Goal: Task Accomplishment & Management: Manage account settings

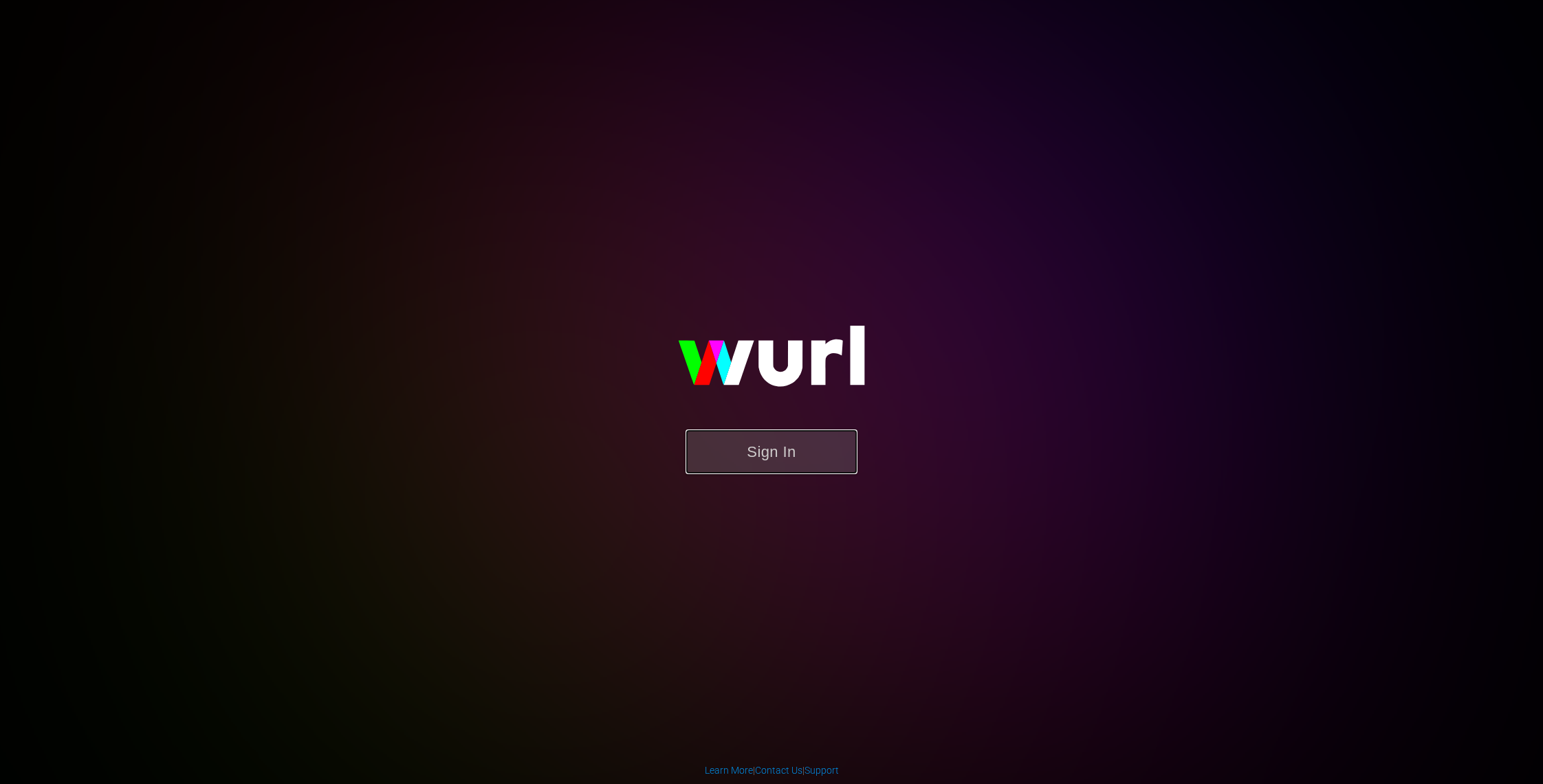
click at [827, 444] on button "Sign In" at bounding box center [772, 452] width 172 height 44
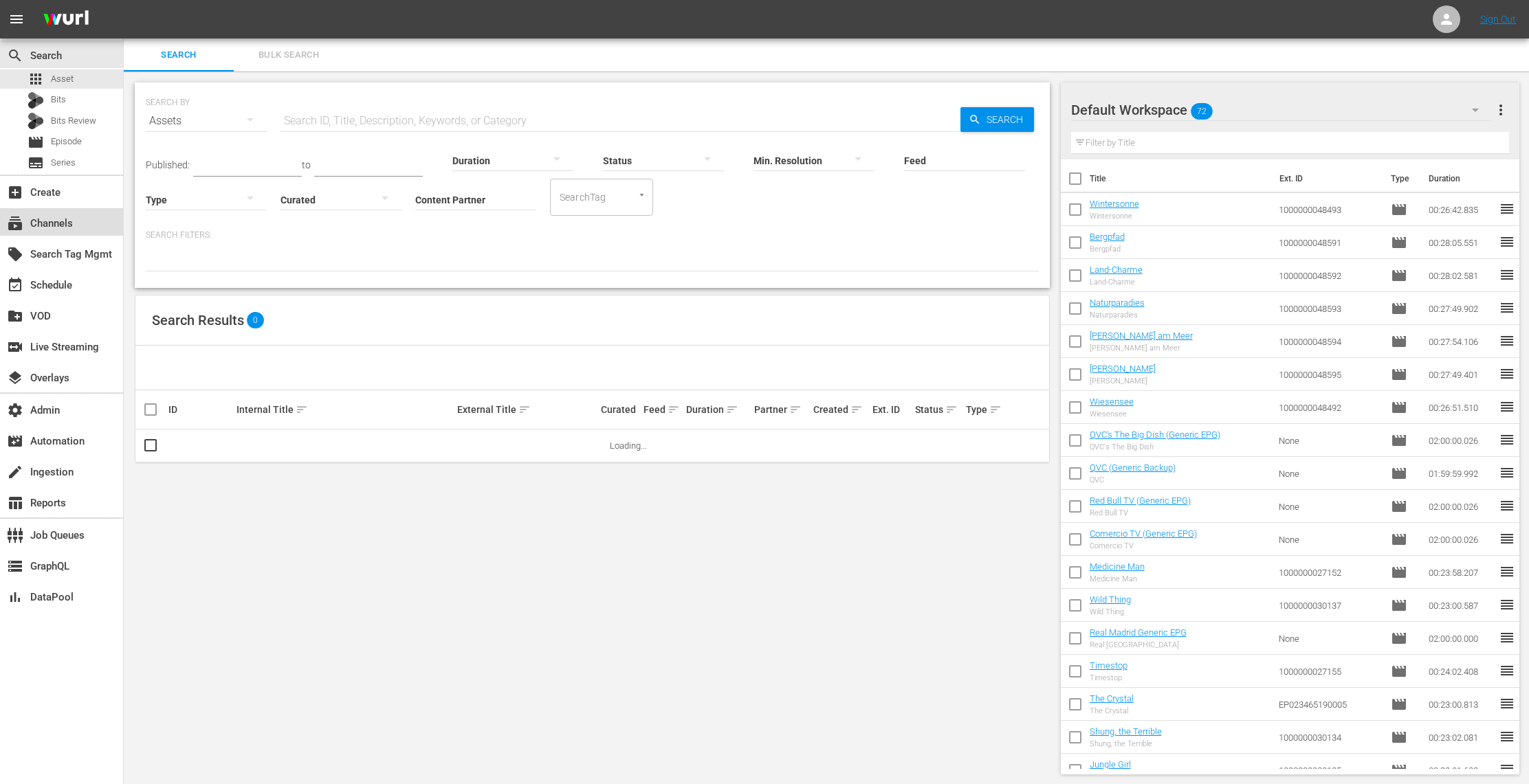
click at [72, 227] on div "subscriptions Channels" at bounding box center [38, 221] width 77 height 12
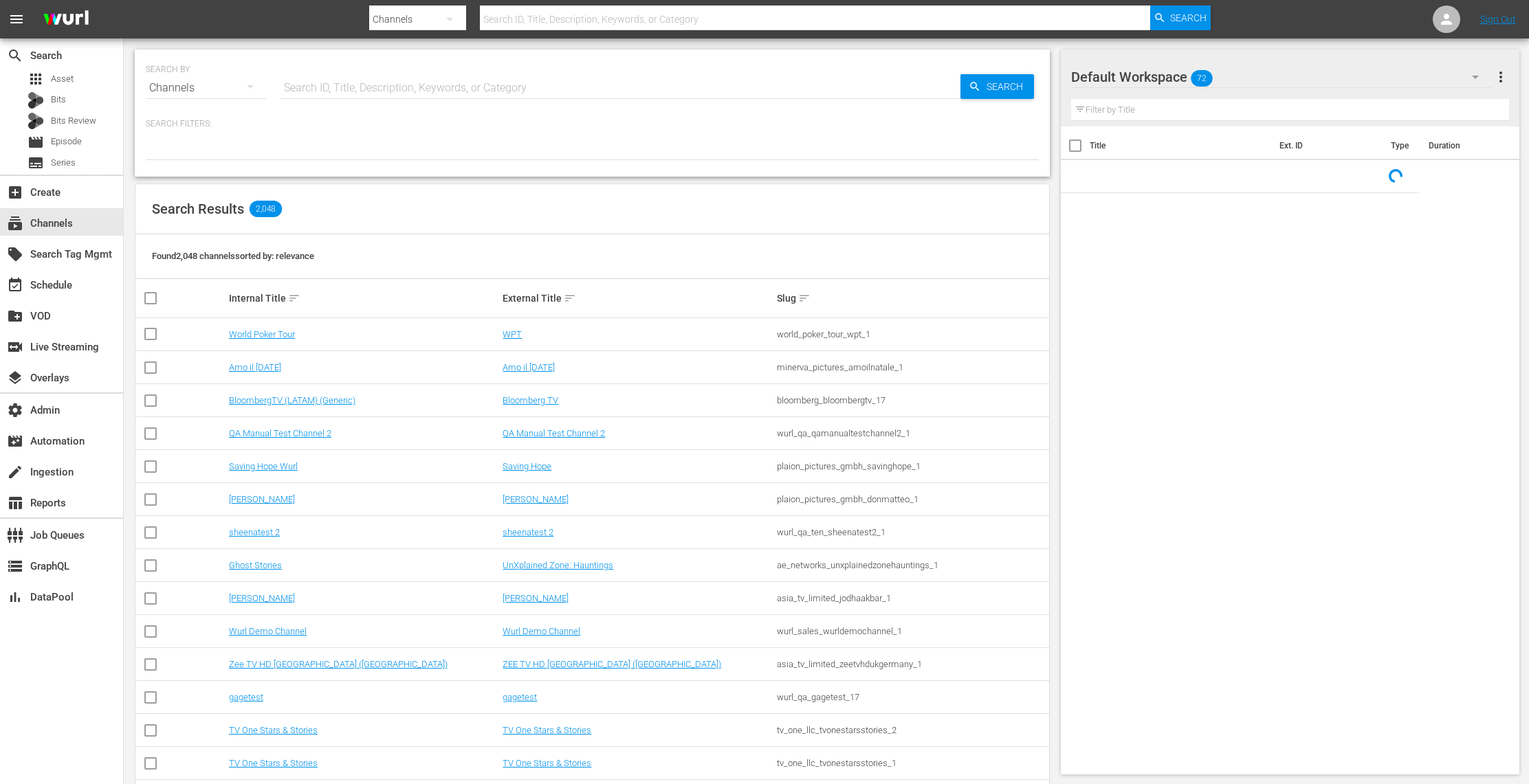
click at [355, 92] on input "text" at bounding box center [620, 88] width 680 height 33
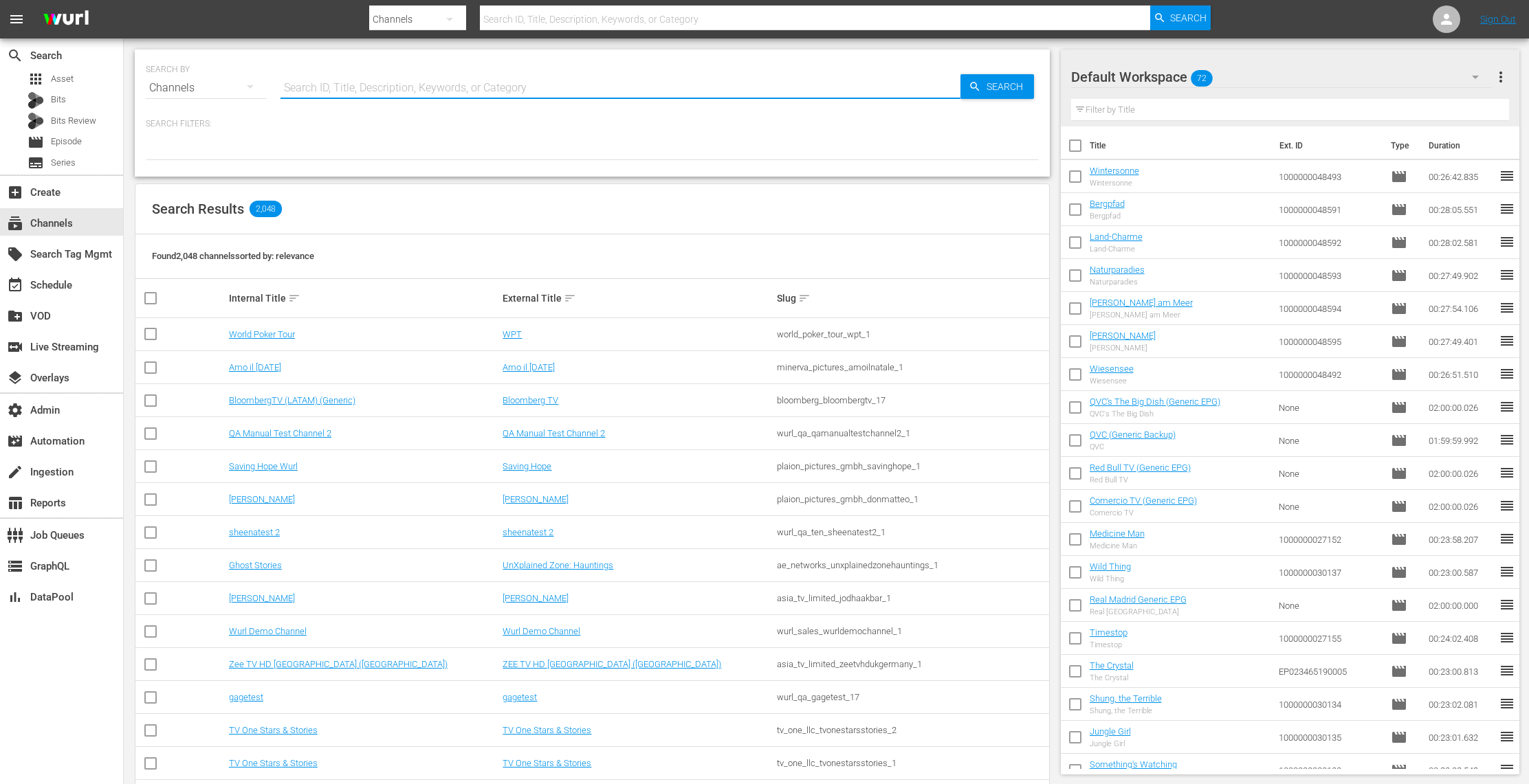
paste input "iheart_iheartaltradio_1"
type input "iheart_iheartaltradio_1"
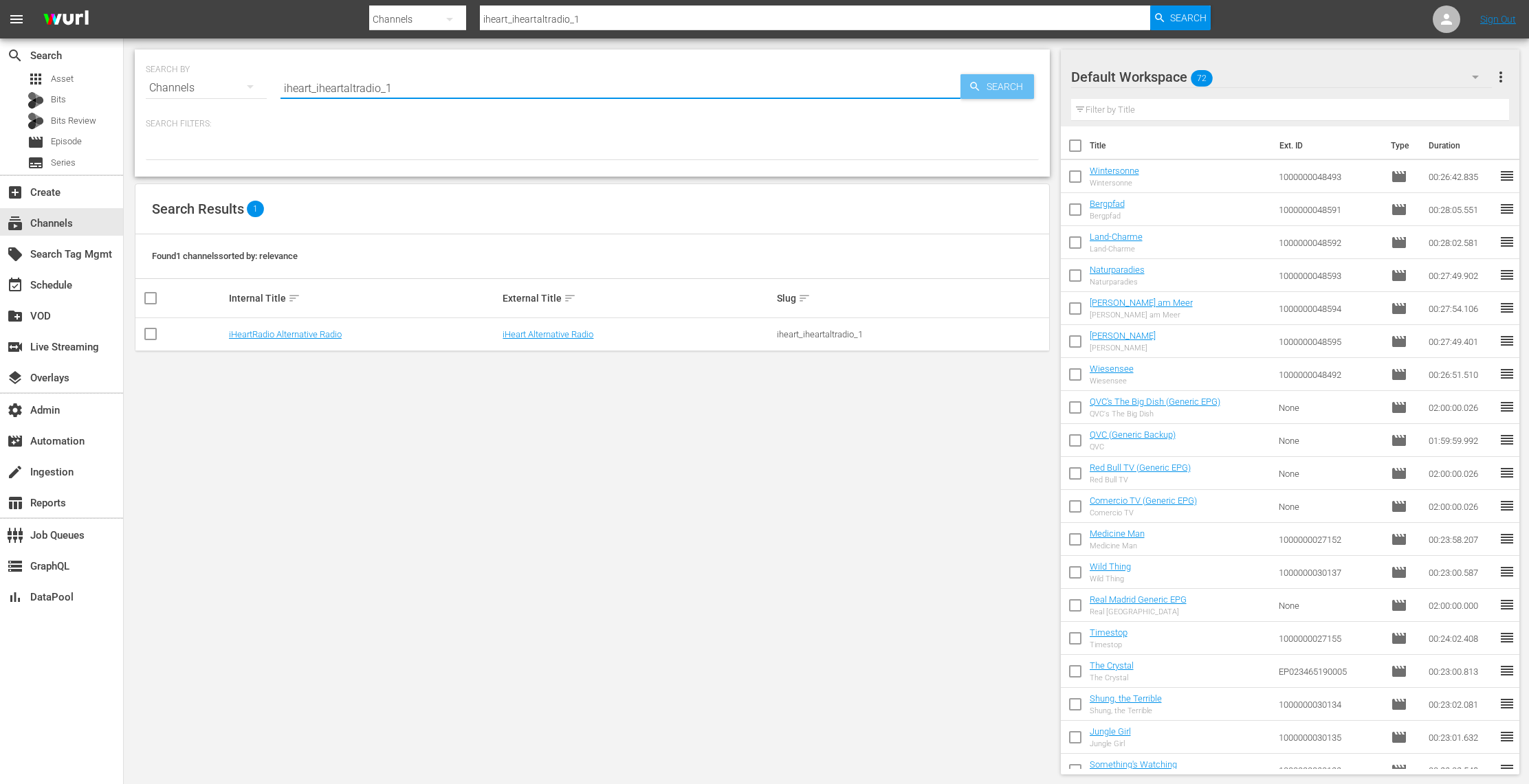
type input "iheart_iheartaltradio_1"
click at [1010, 90] on span "Search" at bounding box center [1007, 86] width 53 height 25
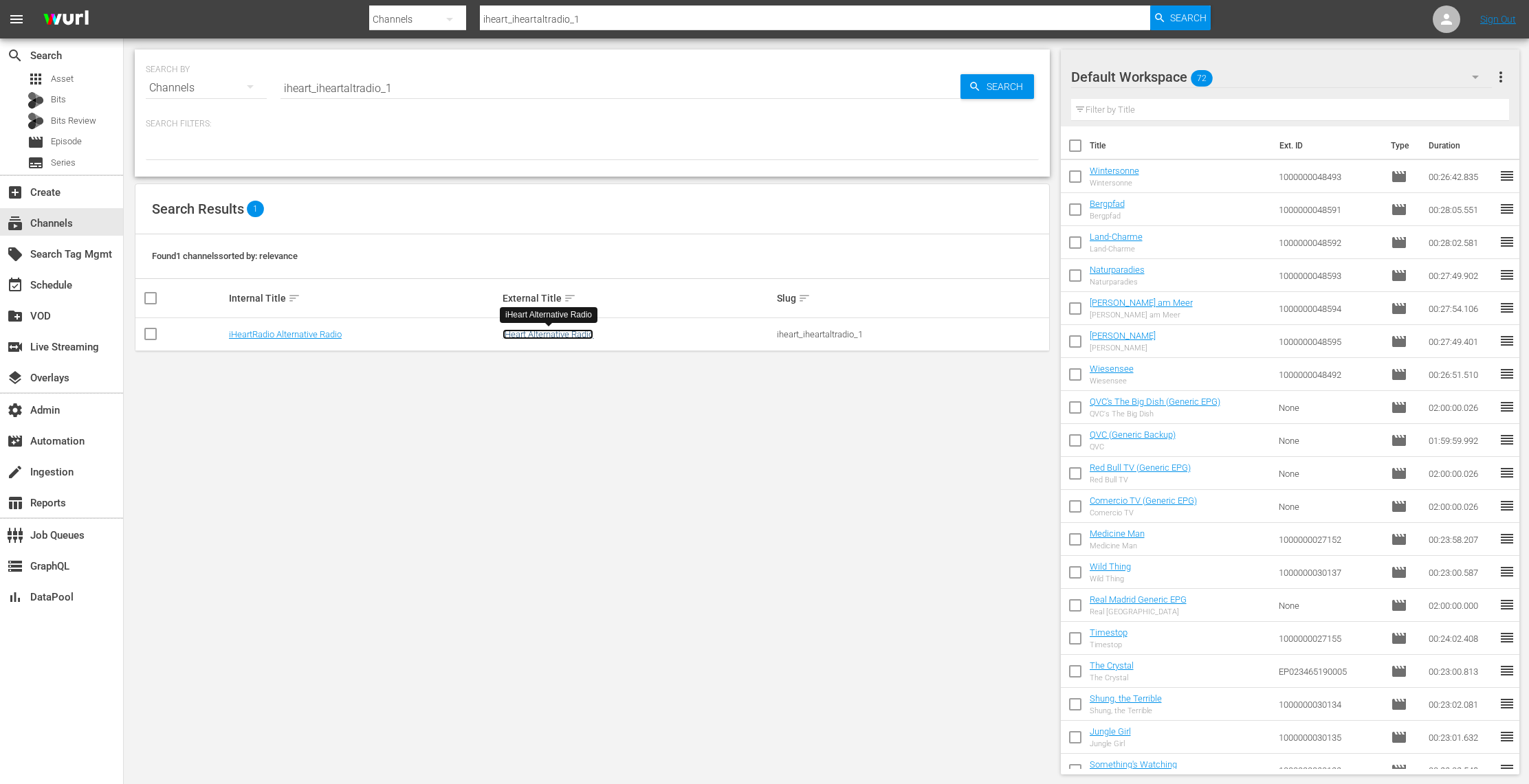
click at [586, 332] on link "iHeart Alternative Radio" at bounding box center [548, 334] width 91 height 10
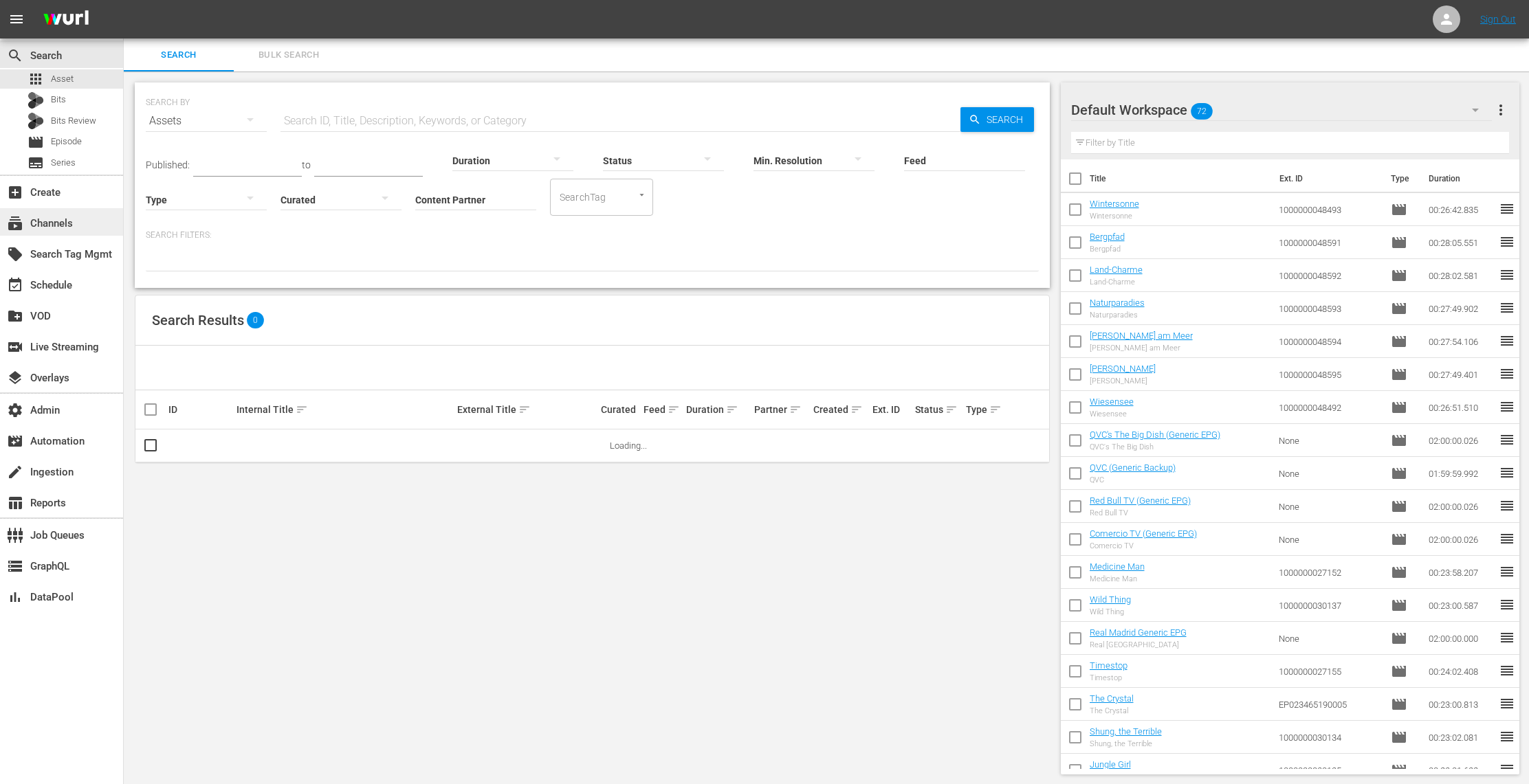
click at [77, 232] on div "subscriptions Channels" at bounding box center [61, 222] width 123 height 28
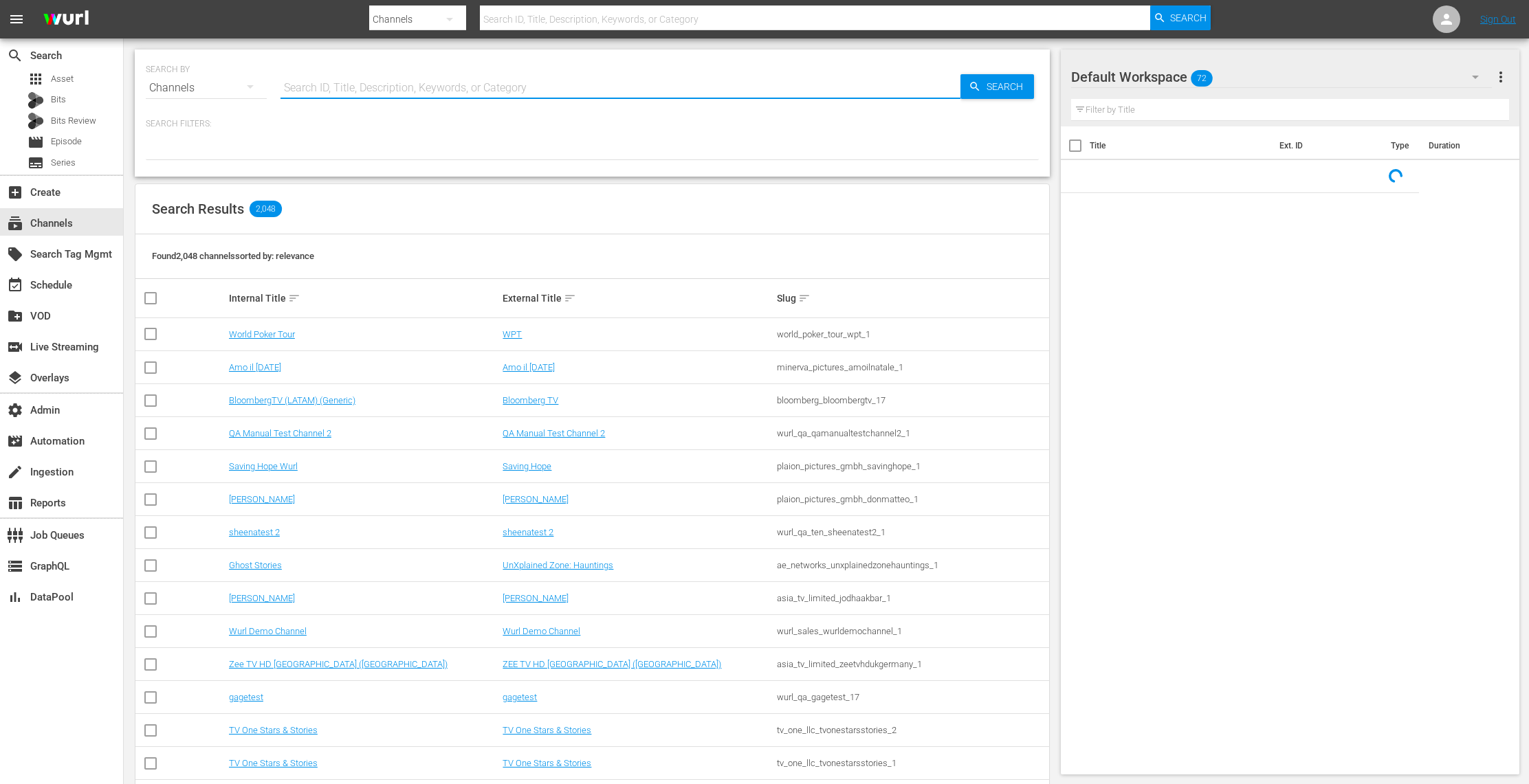
click at [339, 78] on input "text" at bounding box center [620, 88] width 680 height 33
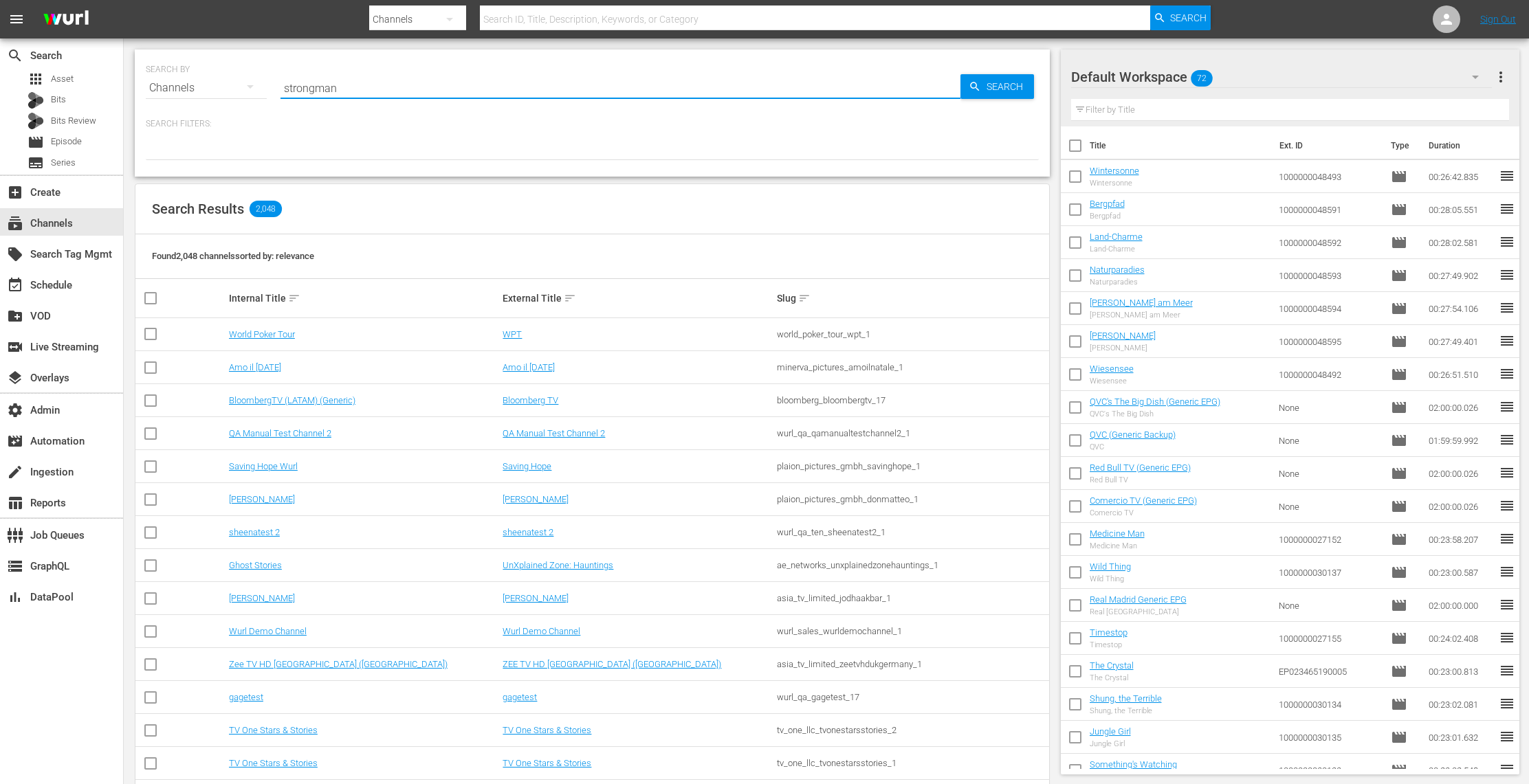
type input "strongman"
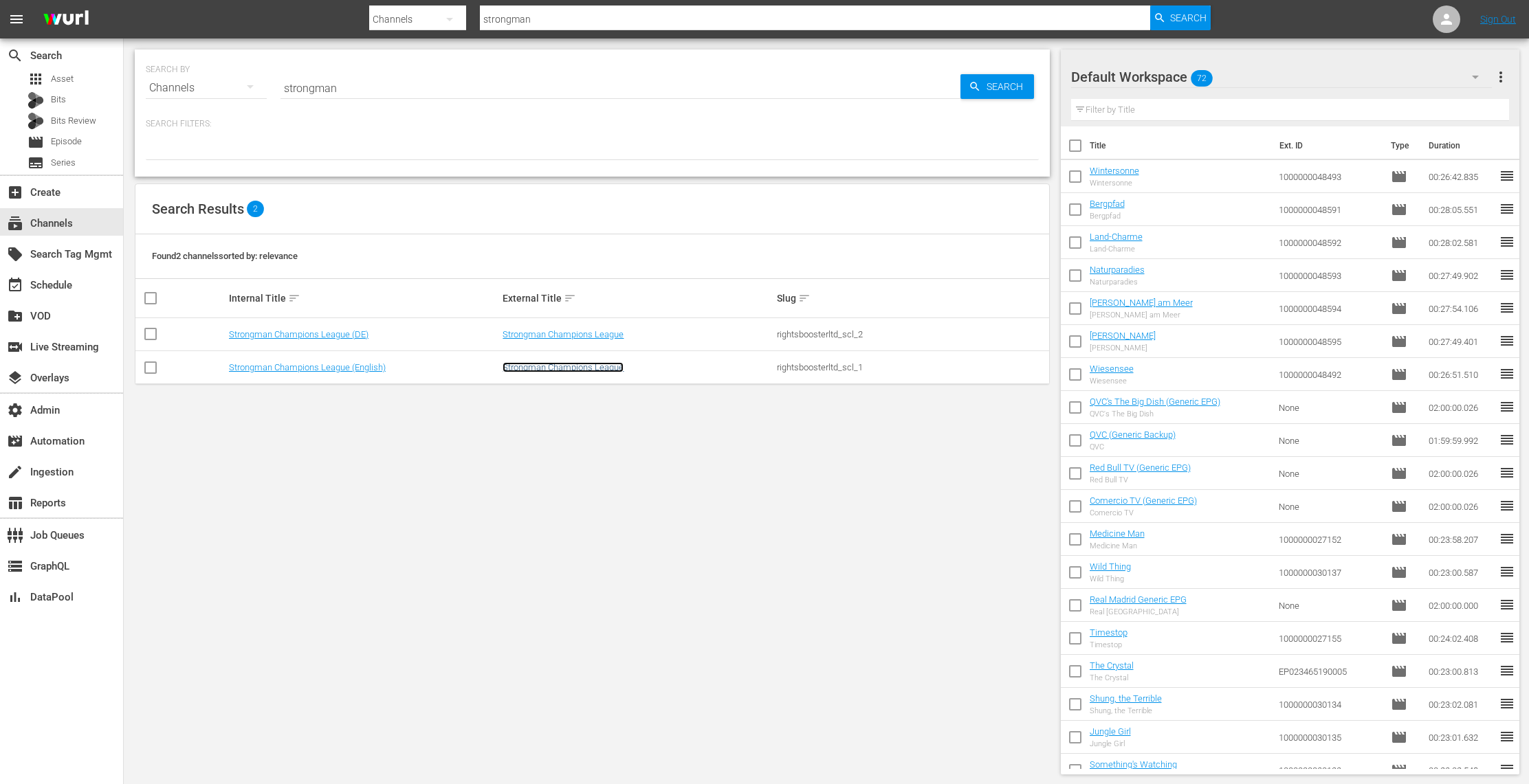
click at [577, 366] on link "Strongman Champions League" at bounding box center [562, 367] width 121 height 10
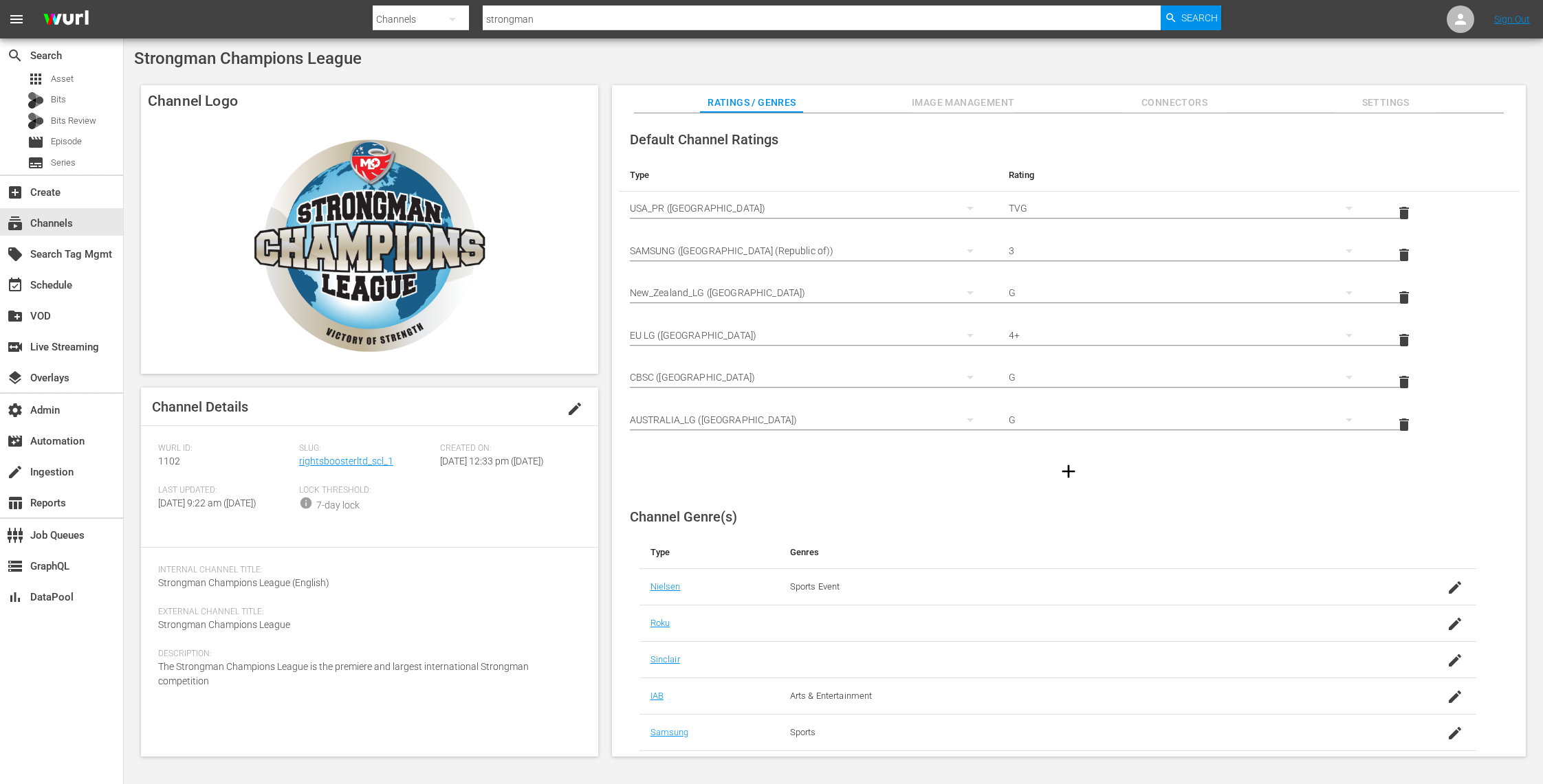
click at [1008, 101] on span "Image Management" at bounding box center [963, 103] width 103 height 18
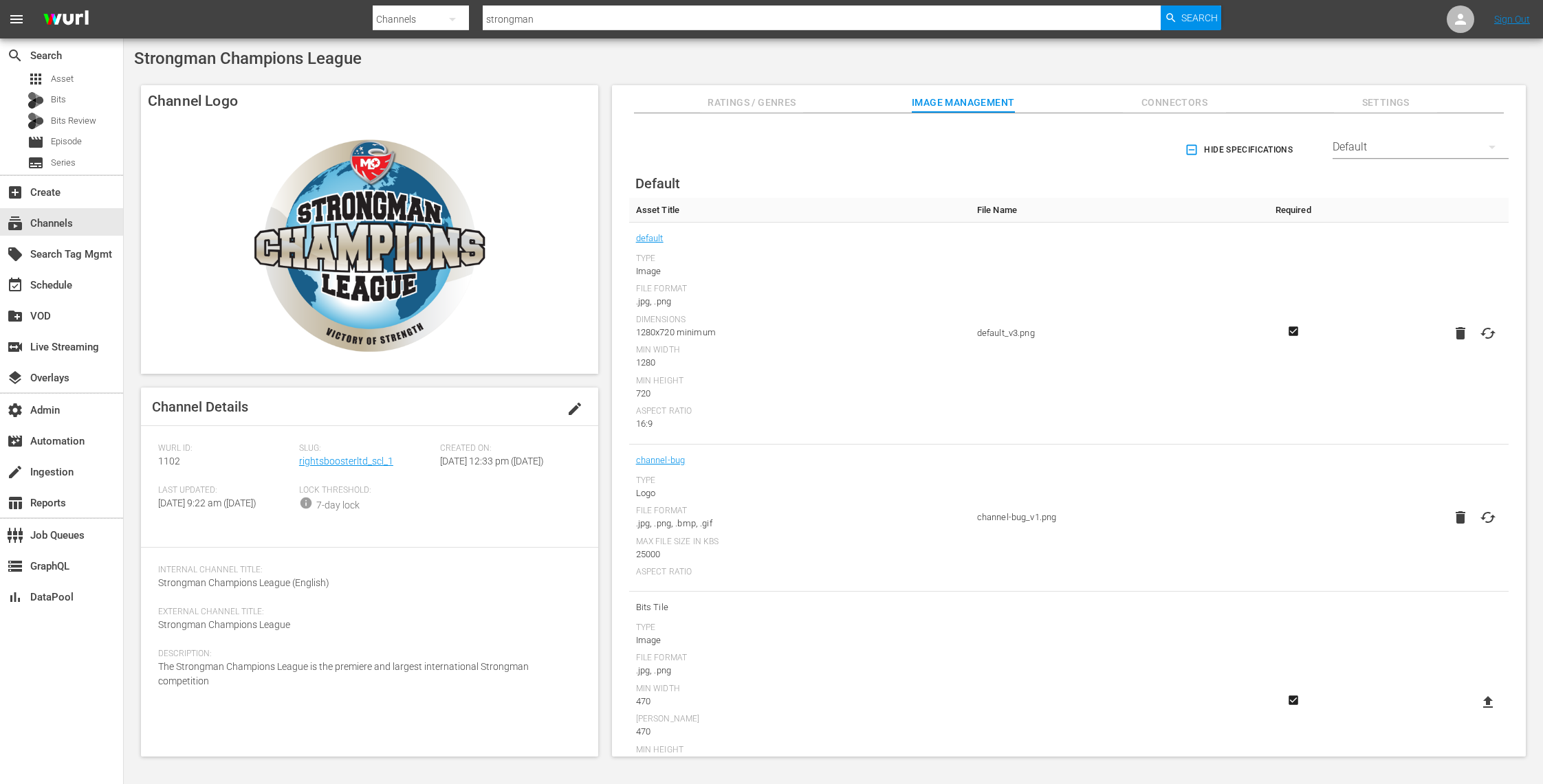
click at [1475, 146] on button "button" at bounding box center [1492, 147] width 33 height 33
click at [1437, 272] on div "TCL TV+" at bounding box center [1416, 277] width 143 height 22
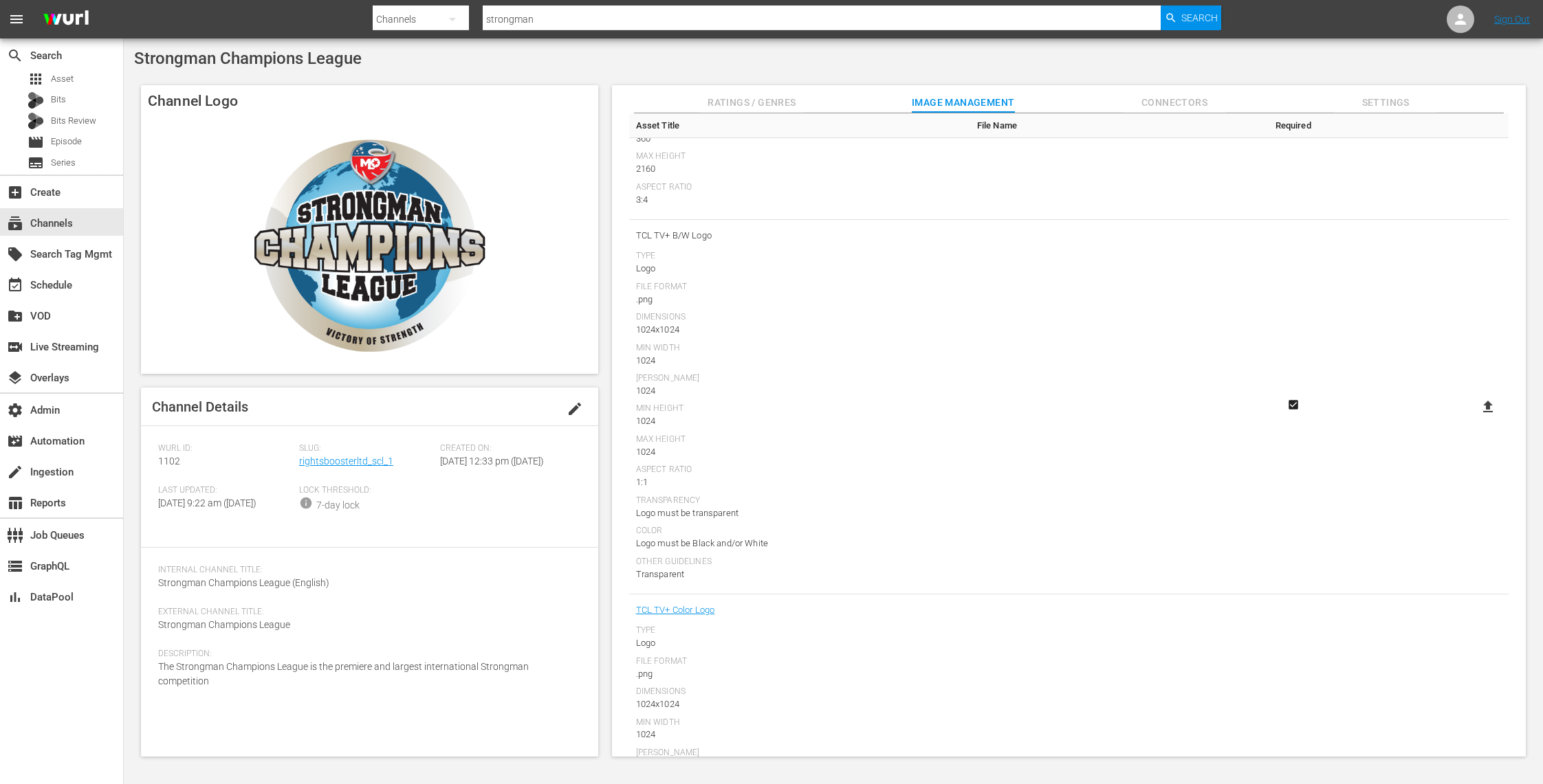
scroll to position [978, 0]
click at [1480, 412] on icon at bounding box center [1488, 416] width 17 height 17
click at [1475, 427] on input "file" at bounding box center [1475, 427] width 1 height 1
type input "C:\fakepath\SCL logo b&w.png"
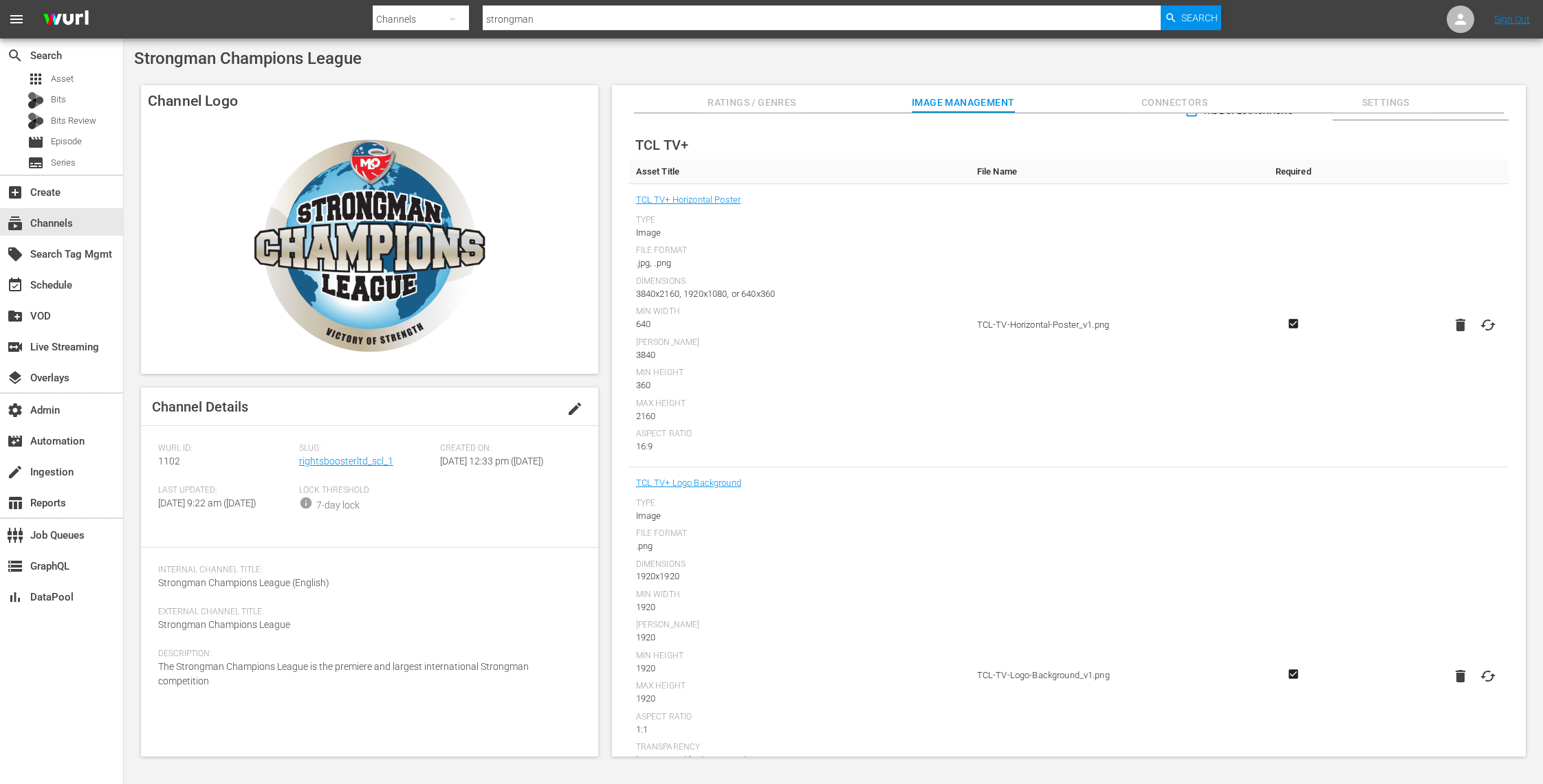
scroll to position [0, 0]
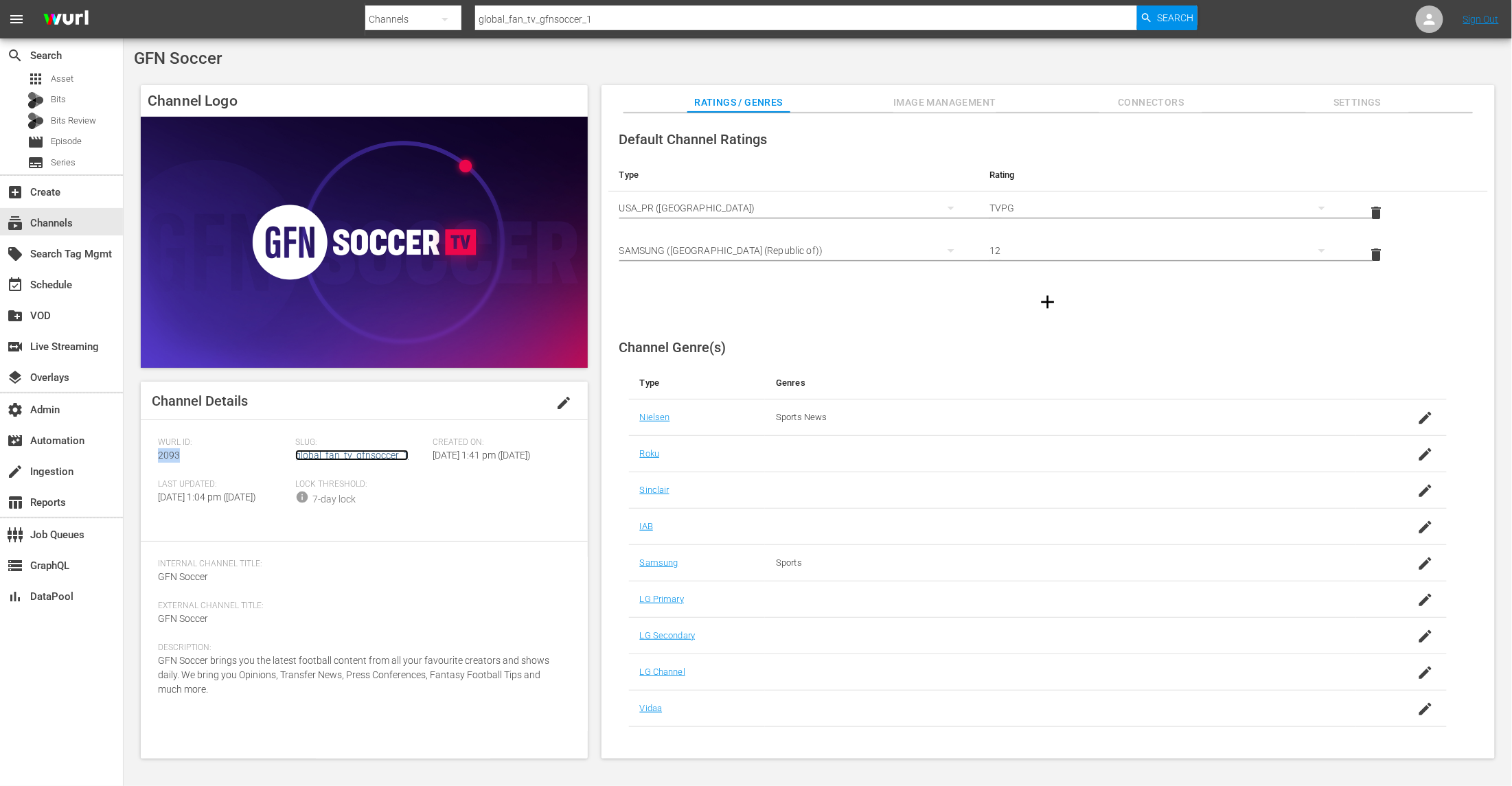
click at [376, 453] on link "global_fan_tv_gfnsoccer_1" at bounding box center [352, 455] width 114 height 11
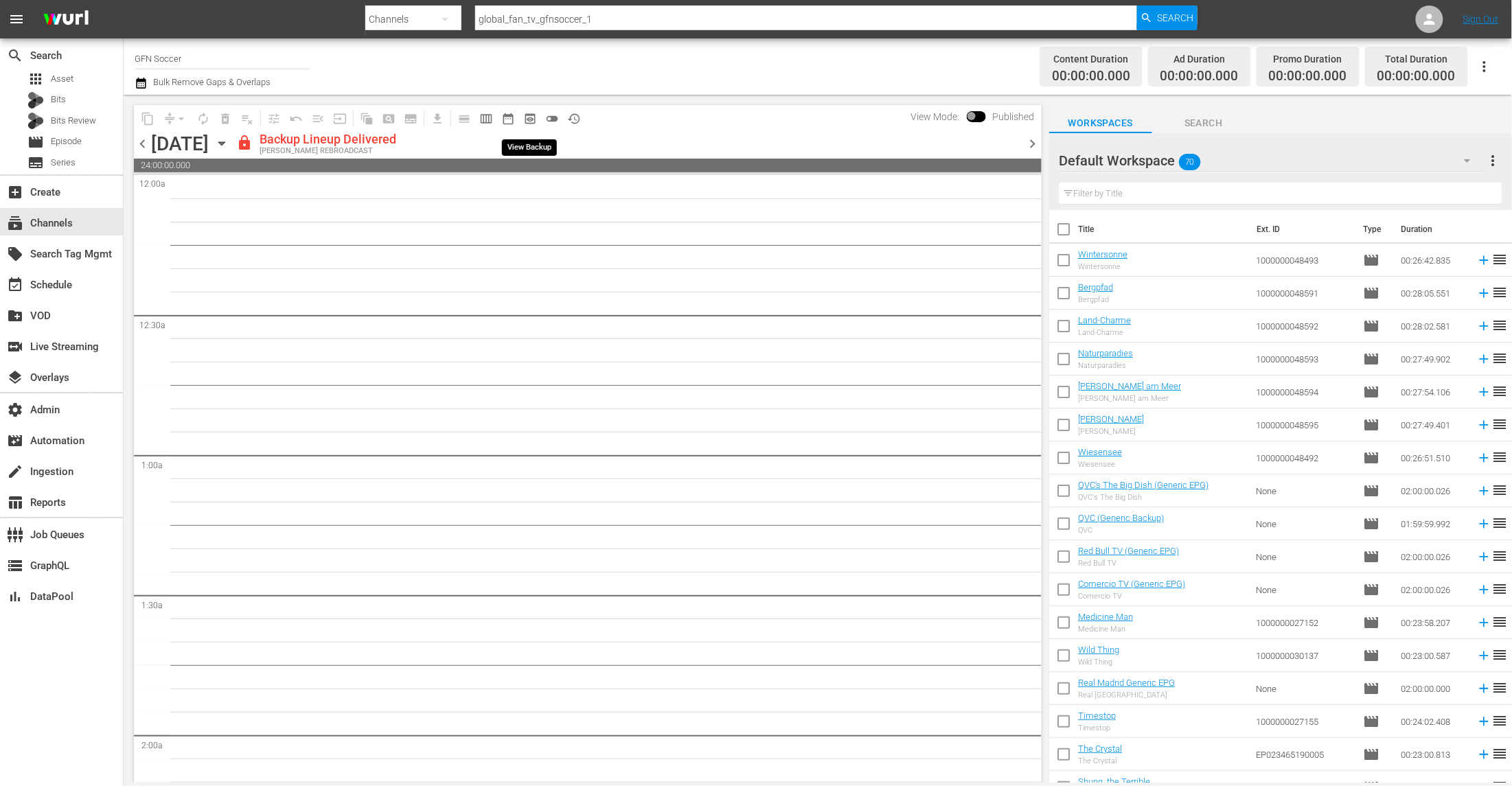
click at [528, 119] on span "preview_outlined" at bounding box center [529, 118] width 14 height 14
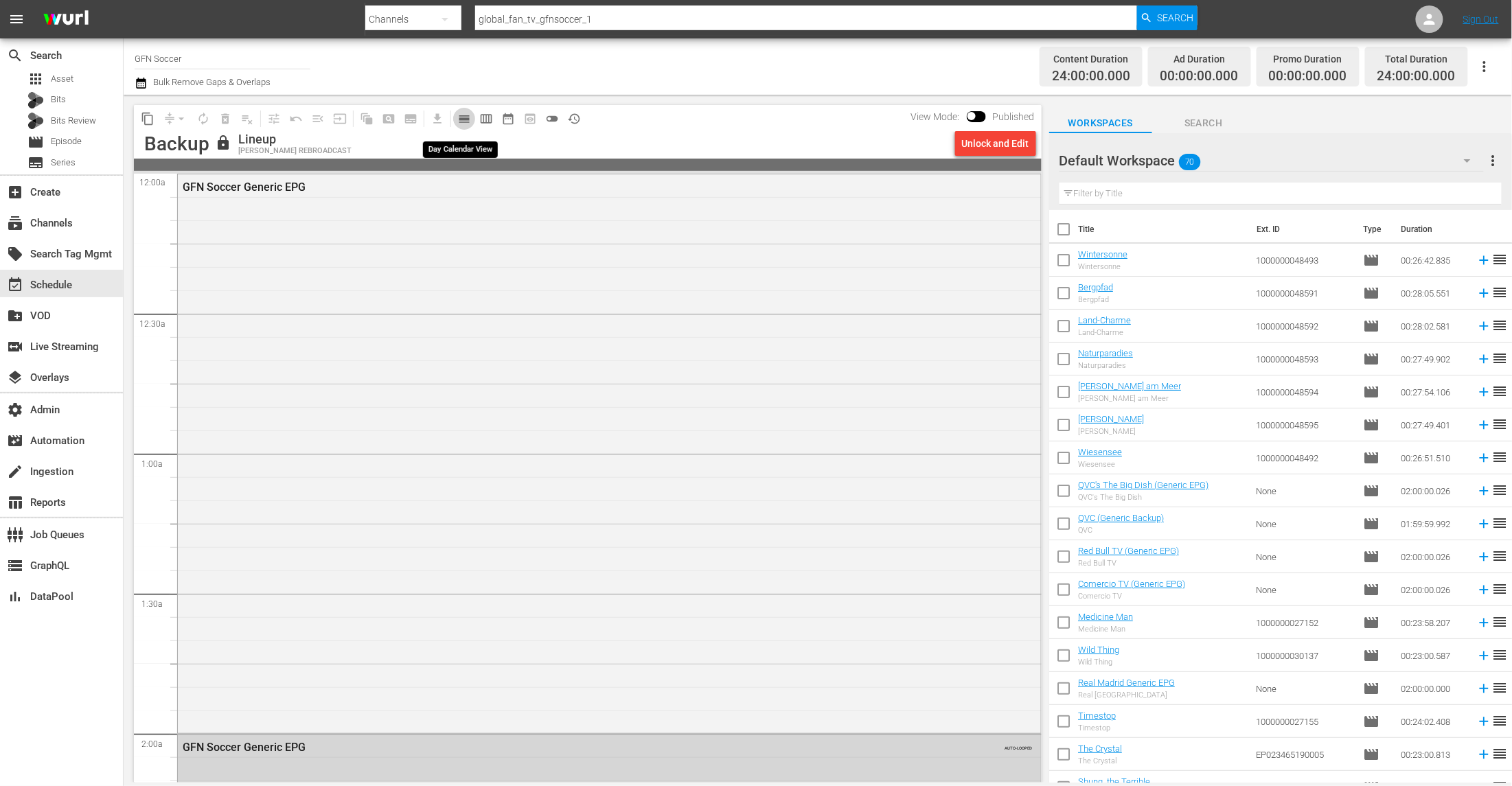
click at [466, 122] on span "calendar_view_day_outlined" at bounding box center [464, 118] width 14 height 14
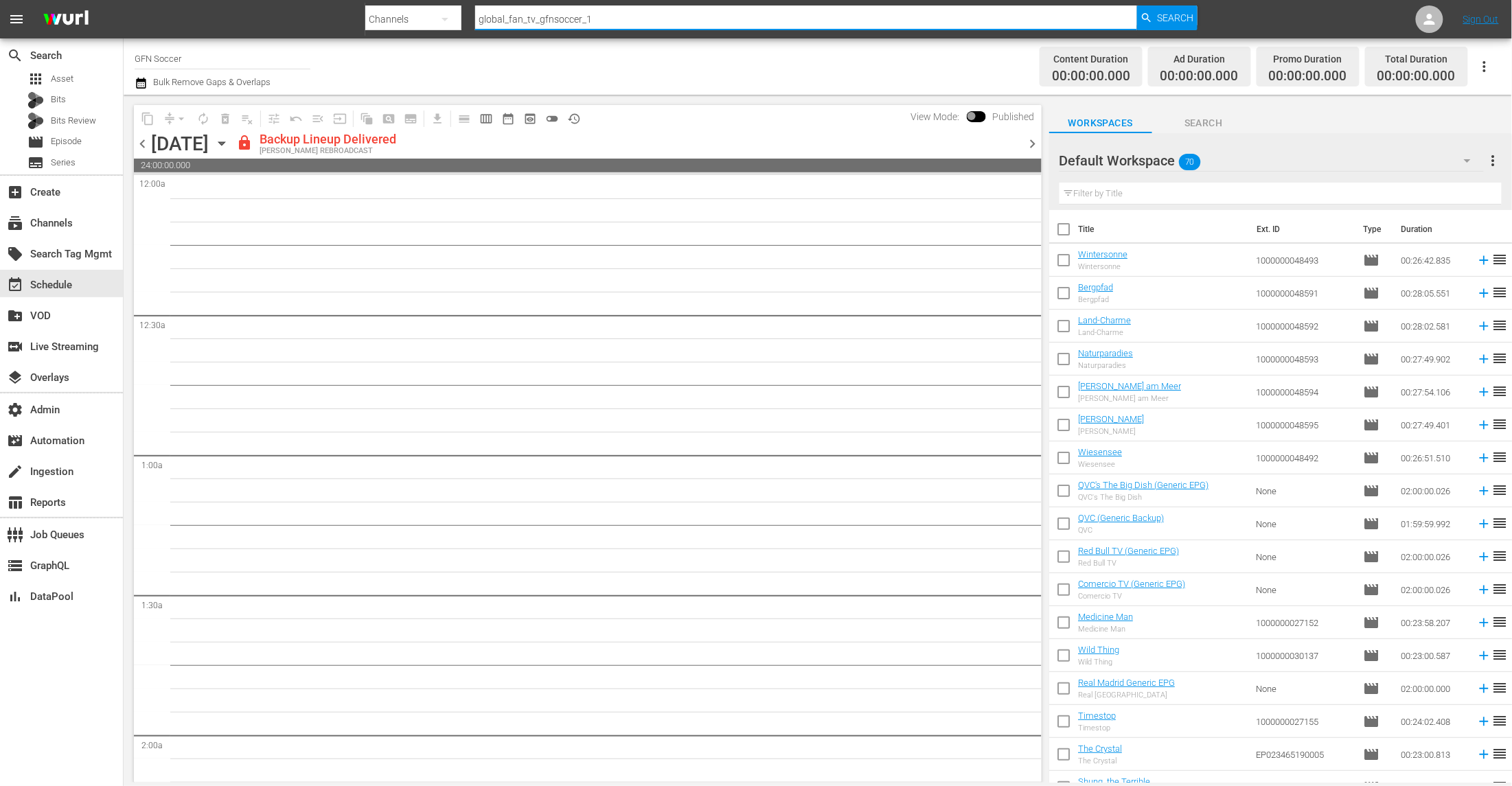
drag, startPoint x: 596, startPoint y: 26, endPoint x: 420, endPoint y: 23, distance: 176.0
click at [420, 23] on div "Search By Channels Search ID, Title, Description, Keywords, or Category global_…" at bounding box center [780, 19] width 831 height 33
click at [1158, 15] on span "Search" at bounding box center [1174, 18] width 36 height 25
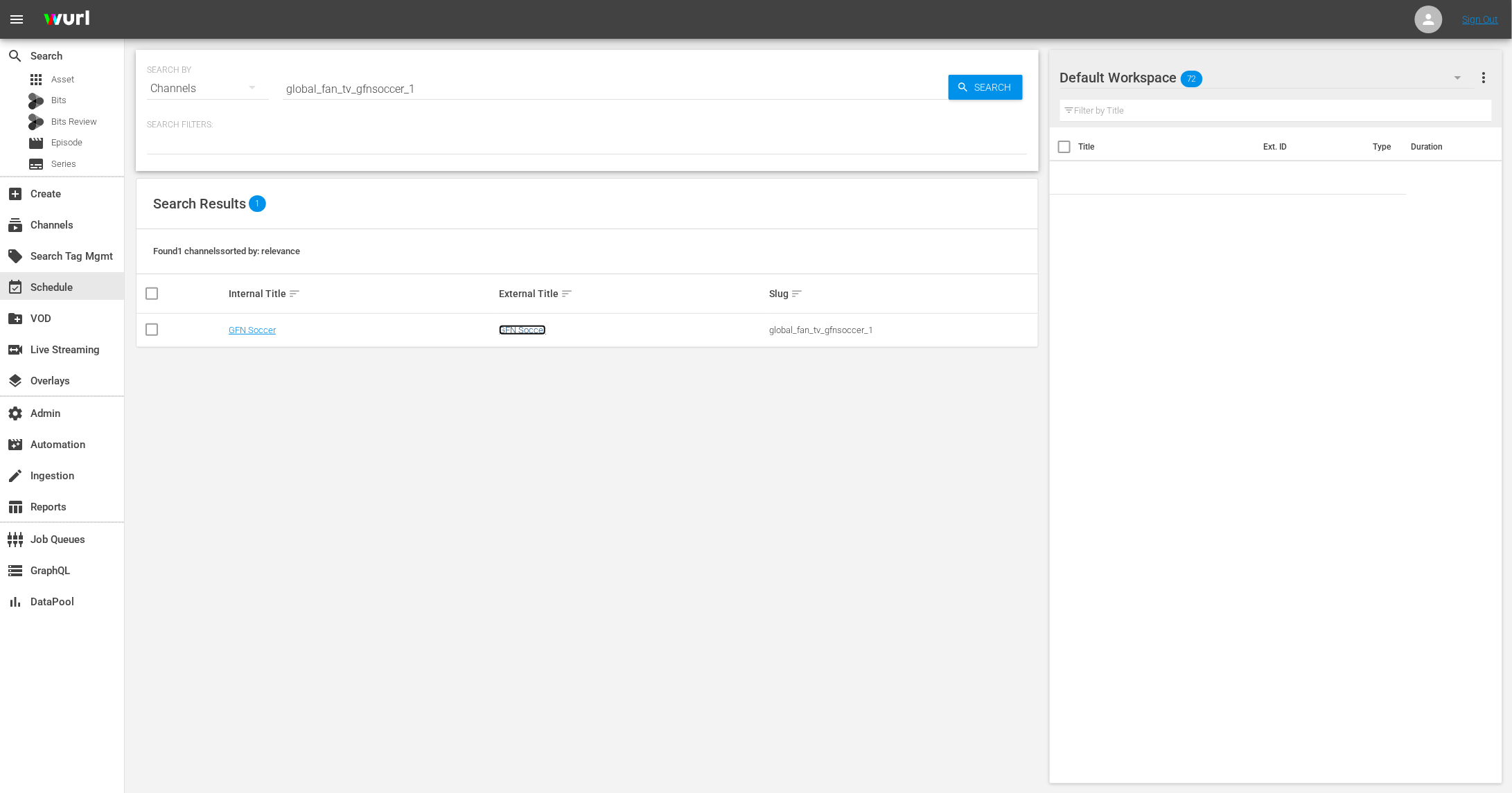
click at [526, 332] on link "GFN Soccer" at bounding box center [522, 330] width 48 height 10
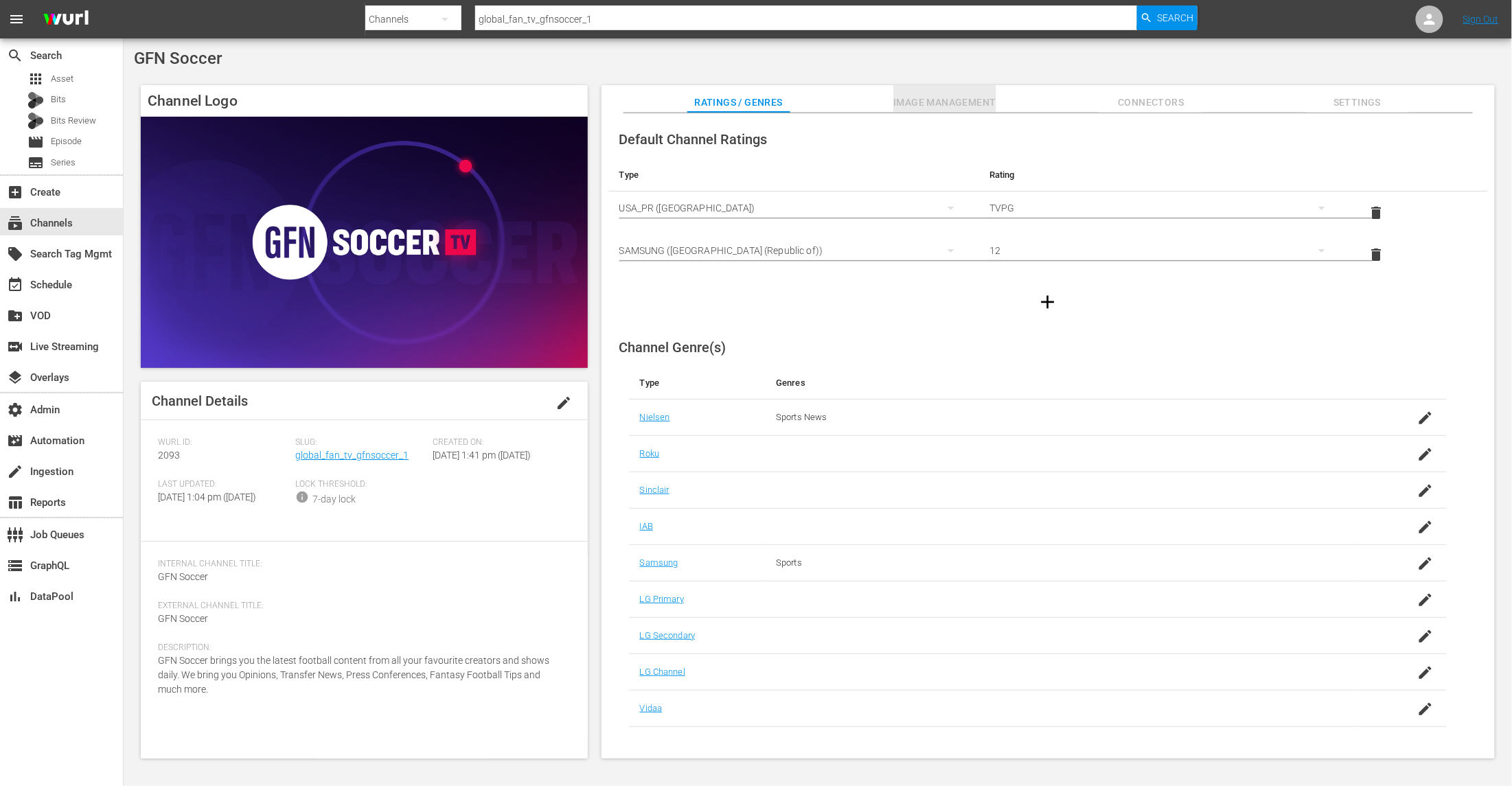
click at [953, 105] on span "Image Management" at bounding box center [944, 103] width 103 height 18
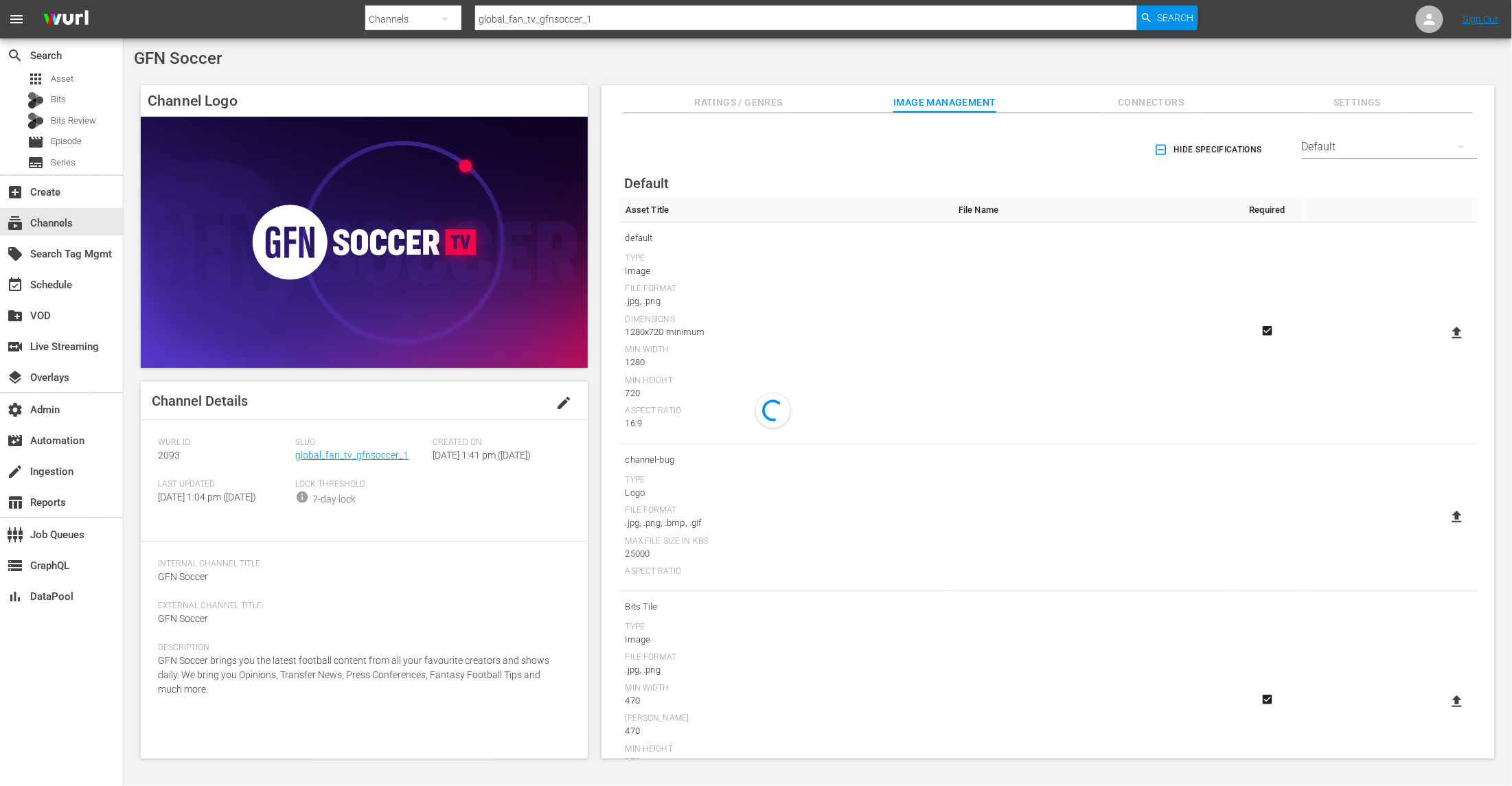
click at [1435, 140] on div "Default" at bounding box center [1389, 147] width 175 height 39
click at [1411, 260] on div "TCL TV+" at bounding box center [1385, 254] width 143 height 22
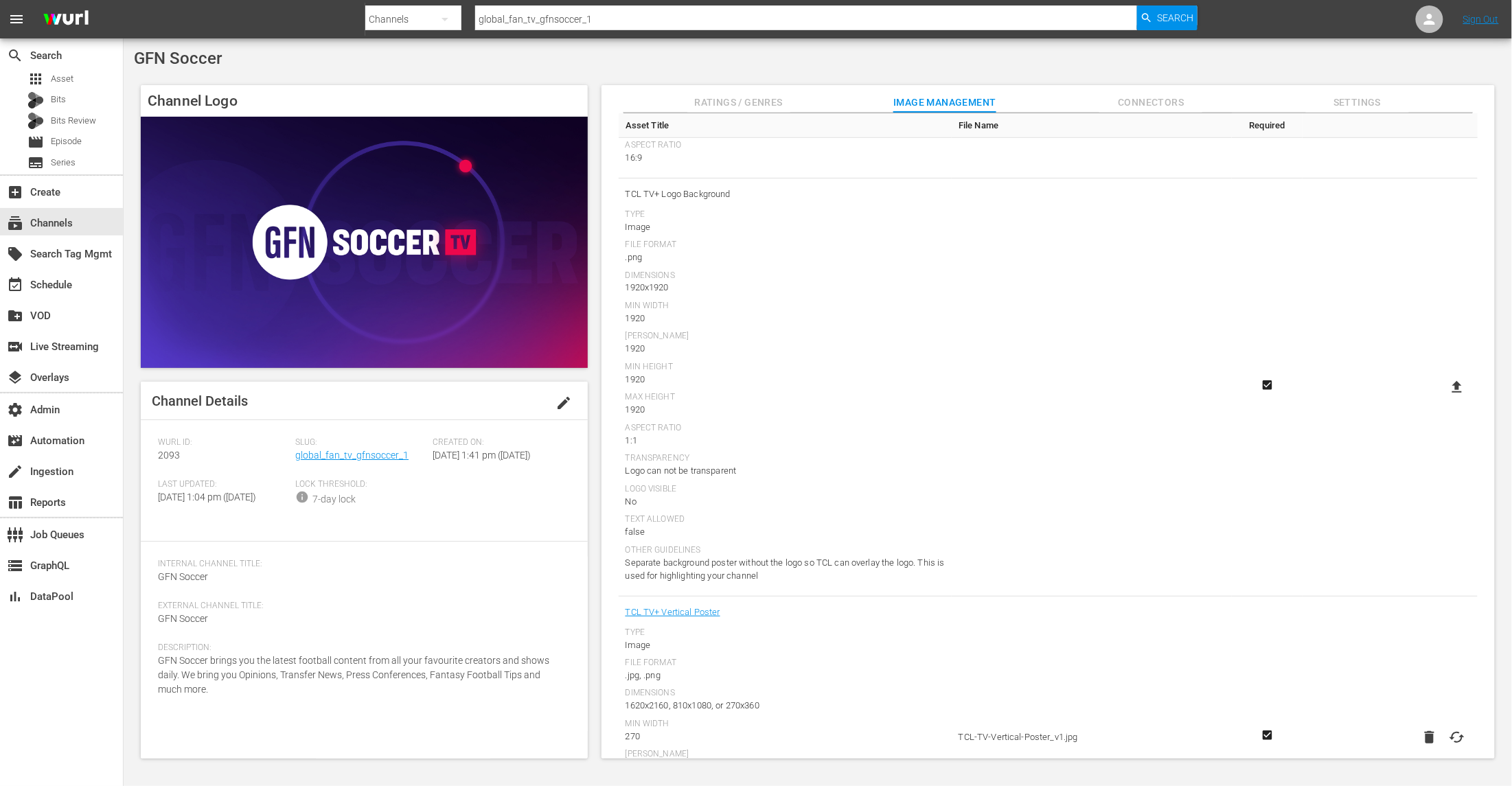
scroll to position [308, 0]
